Goal: Task Accomplishment & Management: Understand process/instructions

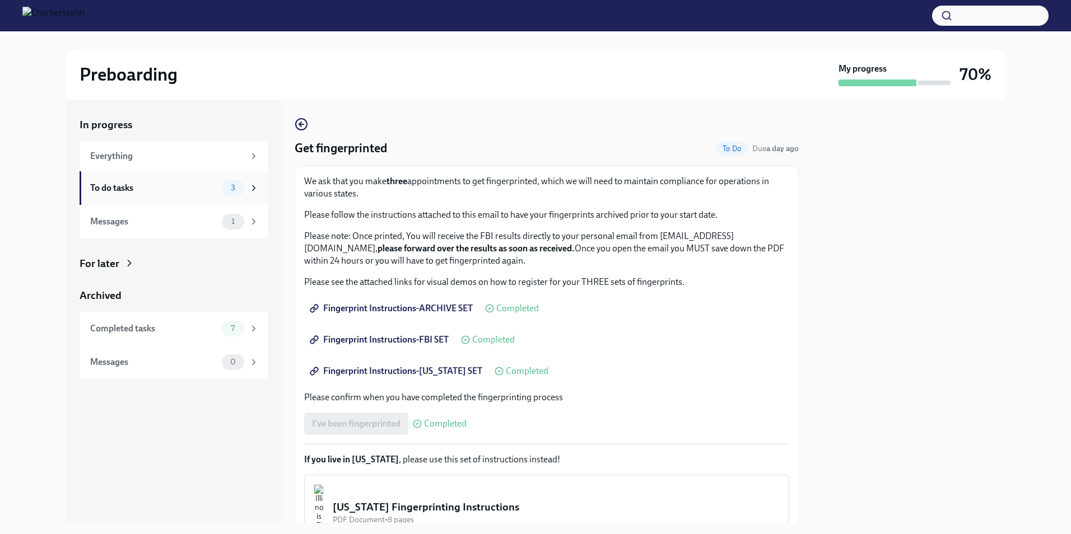
click at [184, 180] on div "To do tasks 3" at bounding box center [174, 188] width 169 height 16
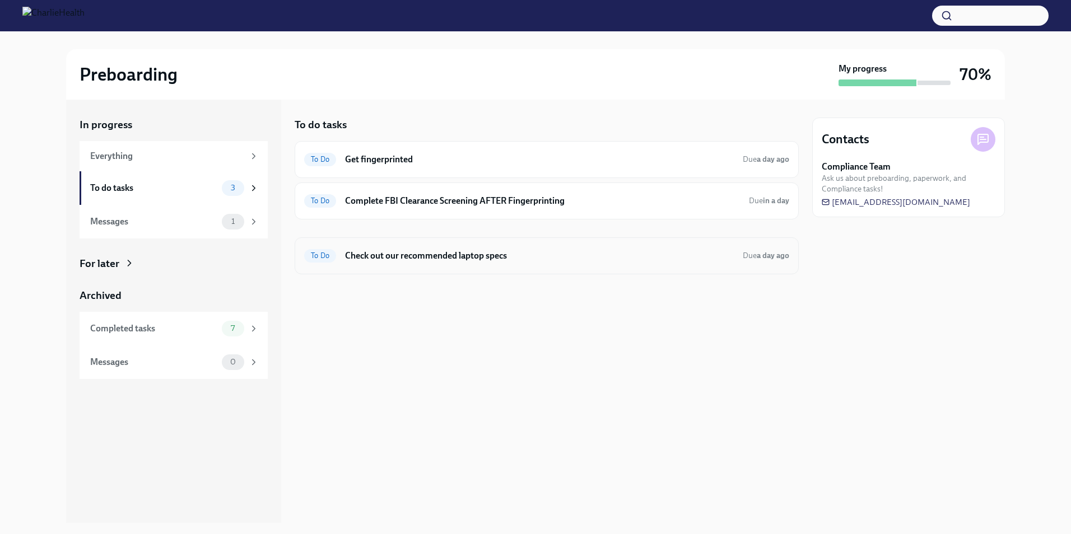
click at [358, 268] on div "To Do Check out our recommended laptop specs Due a day ago" at bounding box center [547, 256] width 504 height 37
click at [323, 253] on span "To Do" at bounding box center [320, 256] width 32 height 8
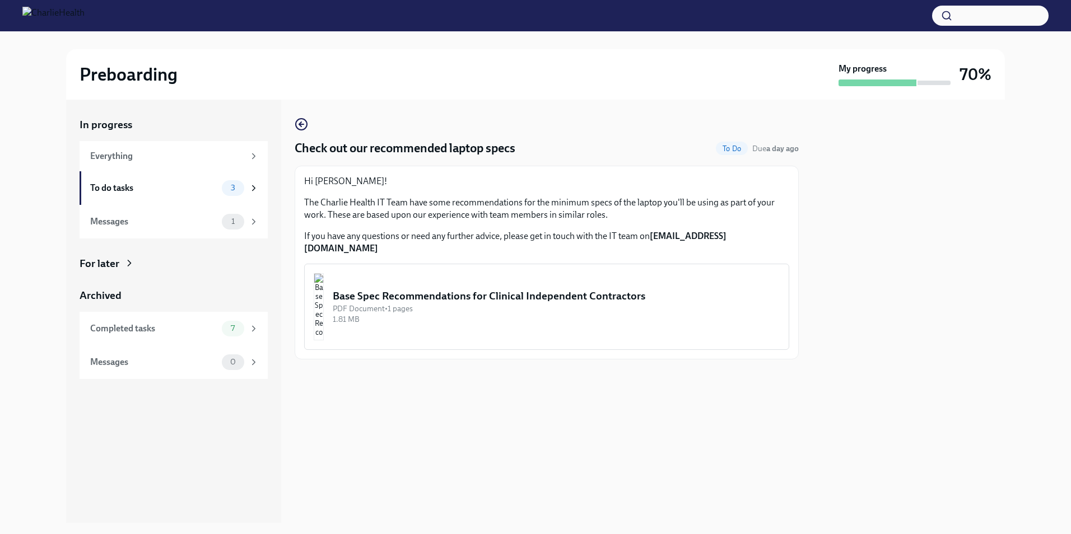
click at [458, 272] on button "Base Spec Recommendations for Clinical Independent Contractors PDF Document • 1…" at bounding box center [546, 307] width 485 height 86
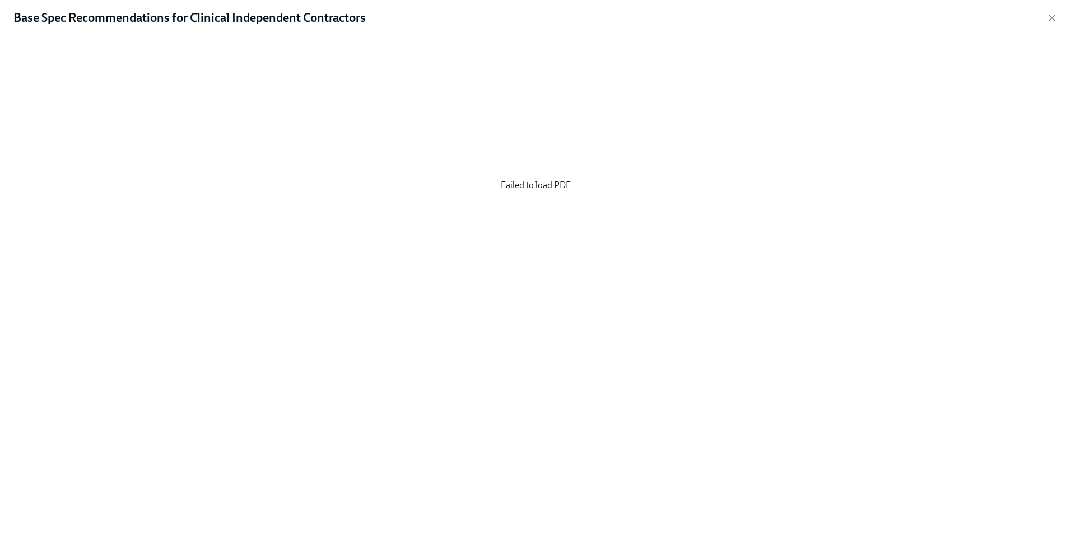
click at [523, 194] on div "Failed to load PDF" at bounding box center [535, 185] width 1035 height 280
click at [1048, 15] on icon "button" at bounding box center [1051, 17] width 11 height 11
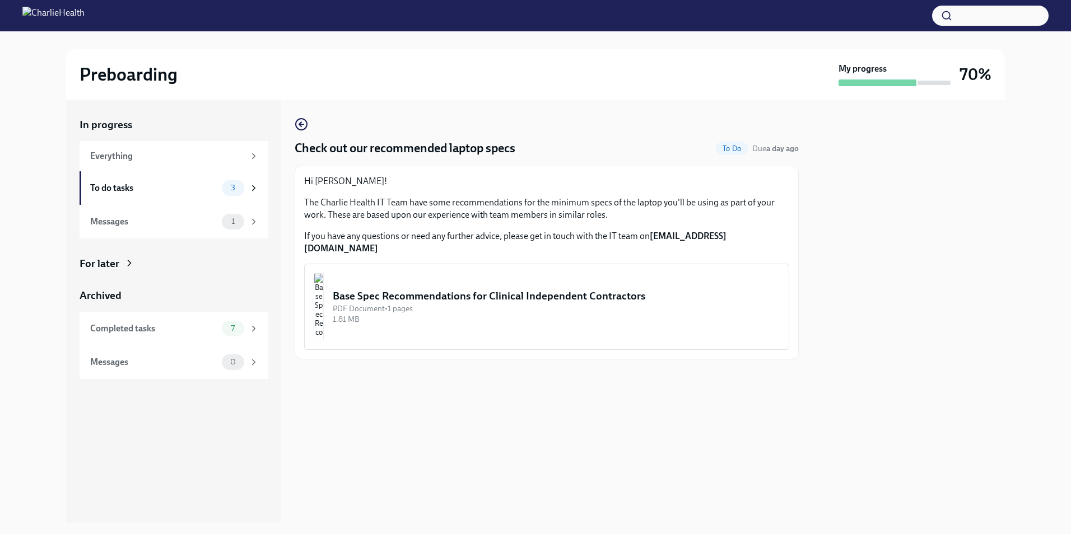
click at [422, 275] on button "Base Spec Recommendations for Clinical Independent Contractors PDF Document • 1…" at bounding box center [546, 307] width 485 height 86
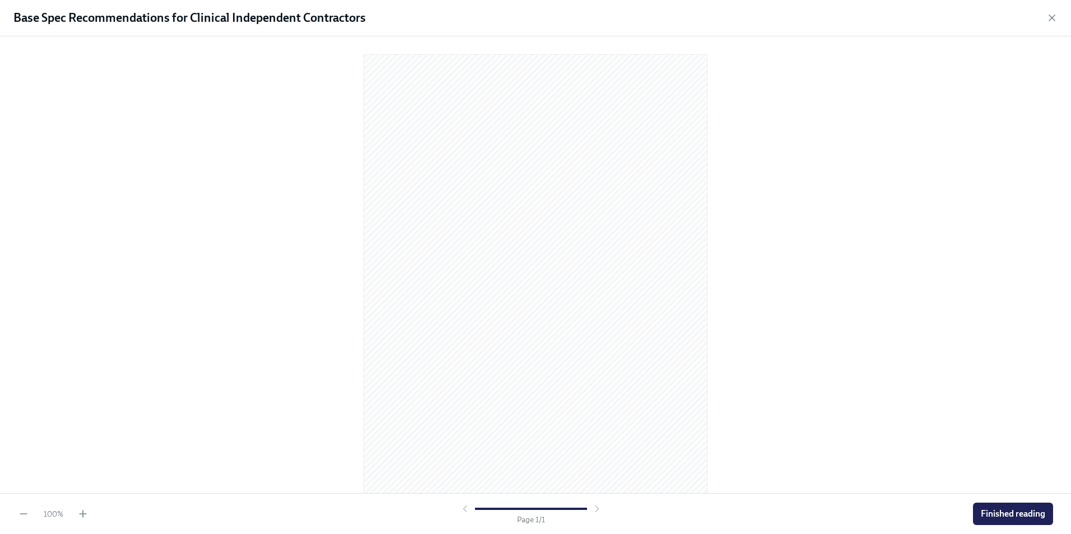
scroll to position [6, 0]
click at [999, 518] on span "Finished reading" at bounding box center [1013, 514] width 64 height 11
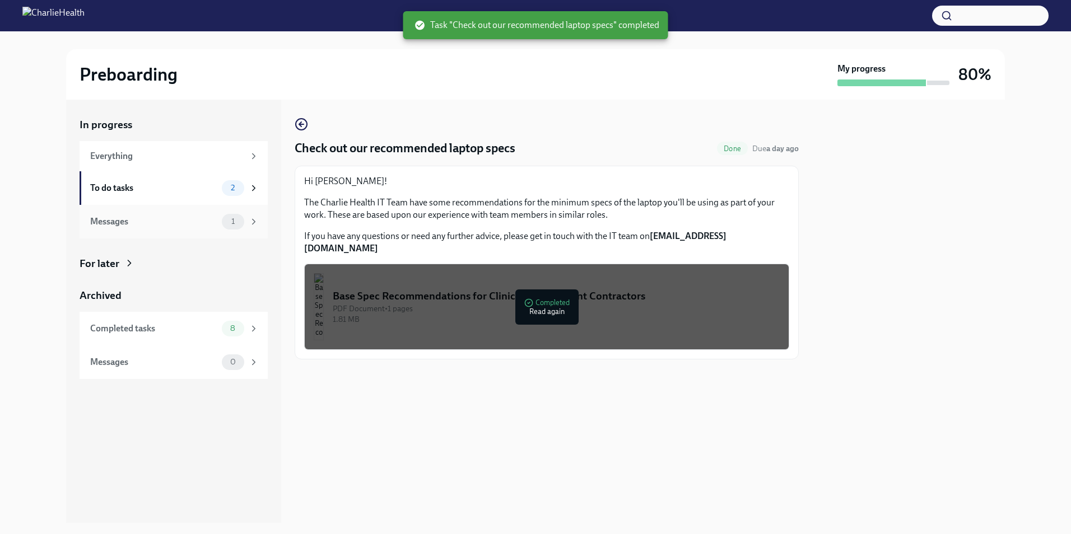
click at [174, 223] on div "Messages" at bounding box center [153, 222] width 127 height 12
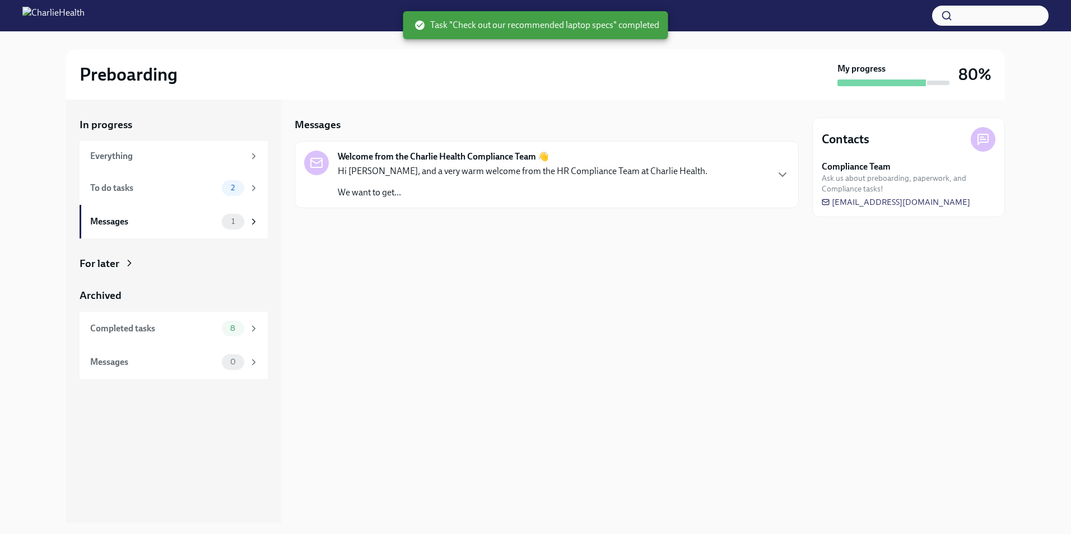
click at [482, 175] on p "Hi Samantha, and a very warm welcome from the HR Compliance Team at Charlie Hea…" at bounding box center [523, 171] width 370 height 12
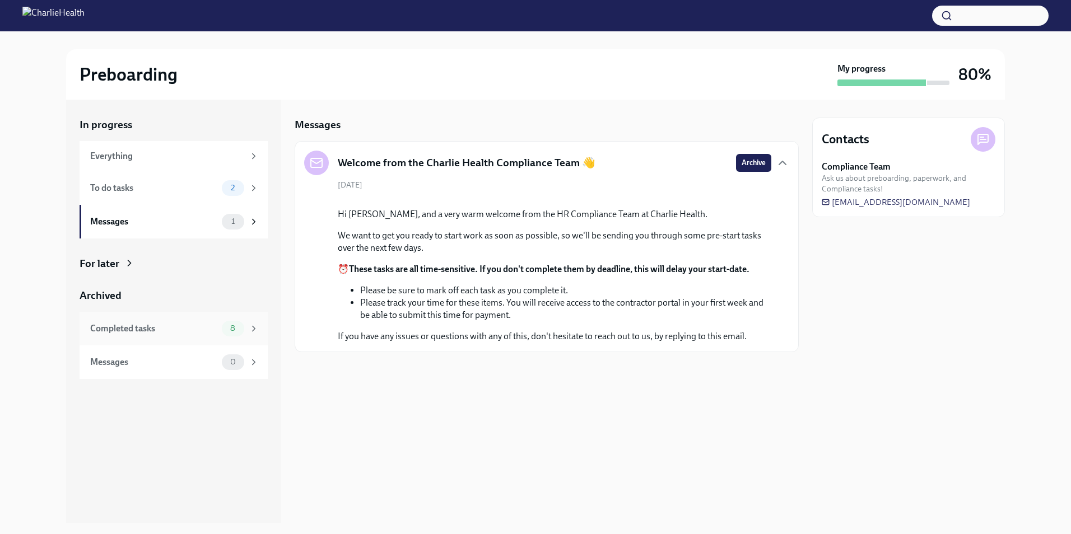
click at [187, 332] on div "Completed tasks" at bounding box center [153, 329] width 127 height 12
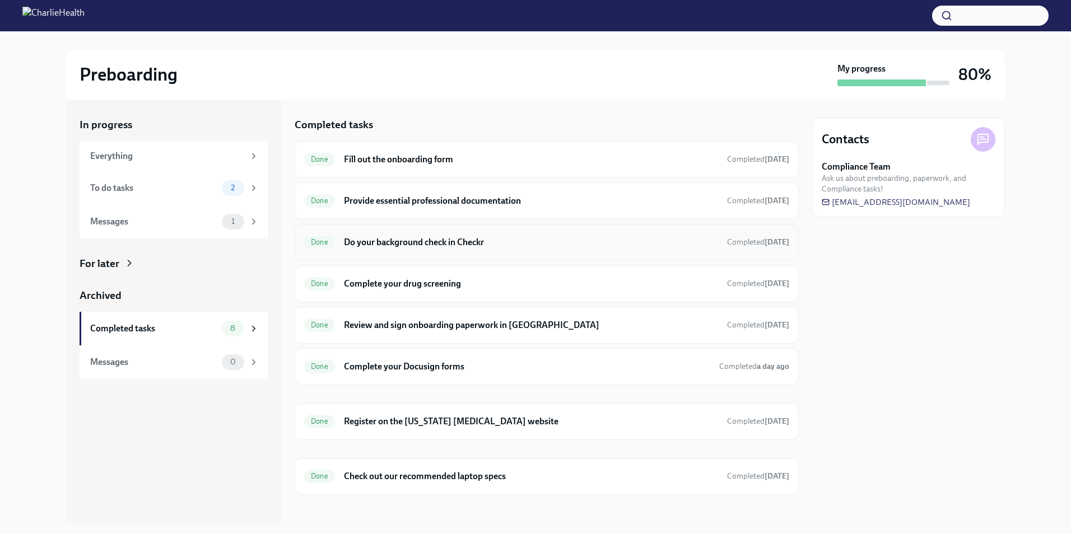
scroll to position [8, 0]
